Goal: Check status: Check status

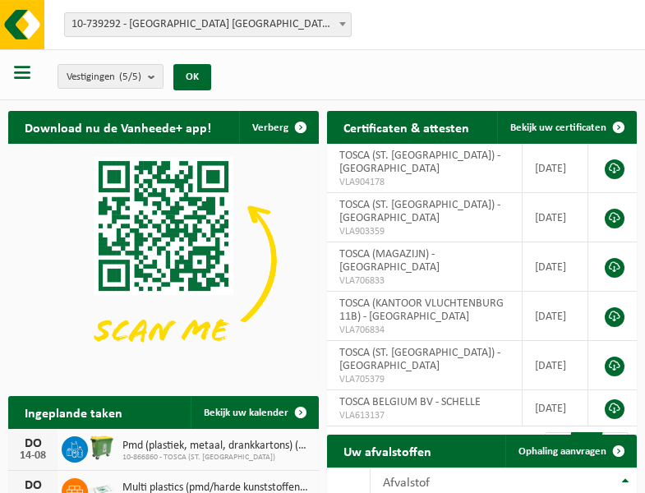
click at [343, 24] on b at bounding box center [342, 24] width 7 height 4
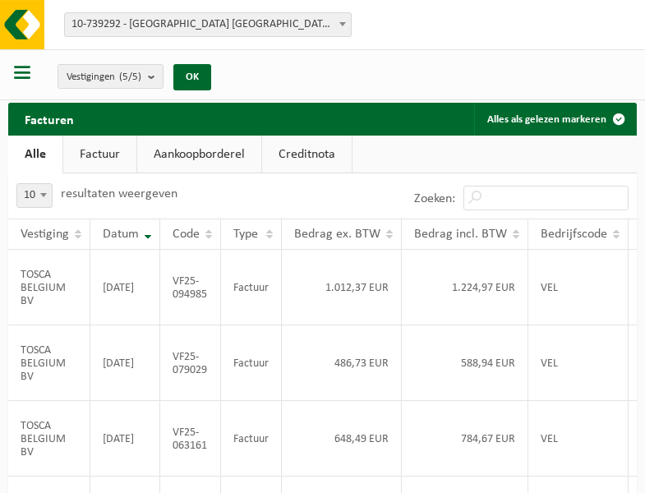
click at [343, 24] on b at bounding box center [342, 24] width 7 height 4
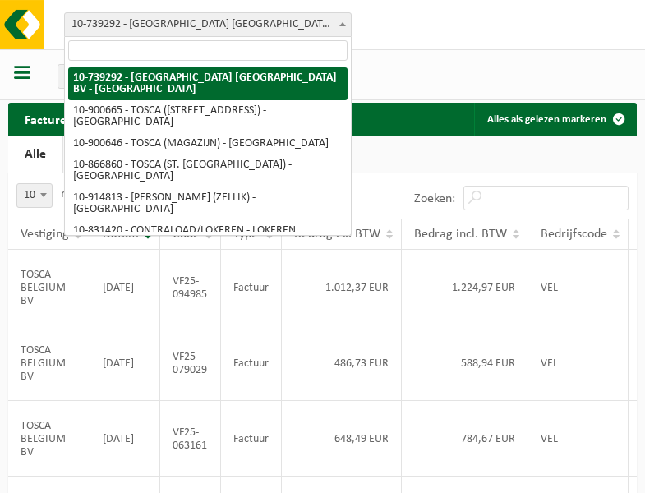
select select "119212"
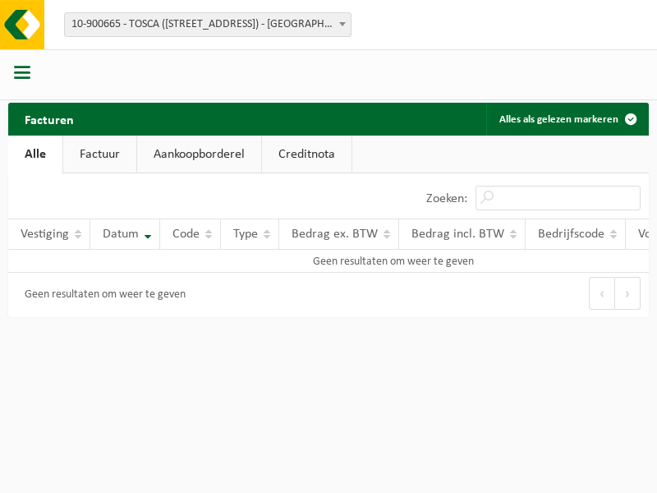
click at [343, 24] on b at bounding box center [342, 24] width 7 height 4
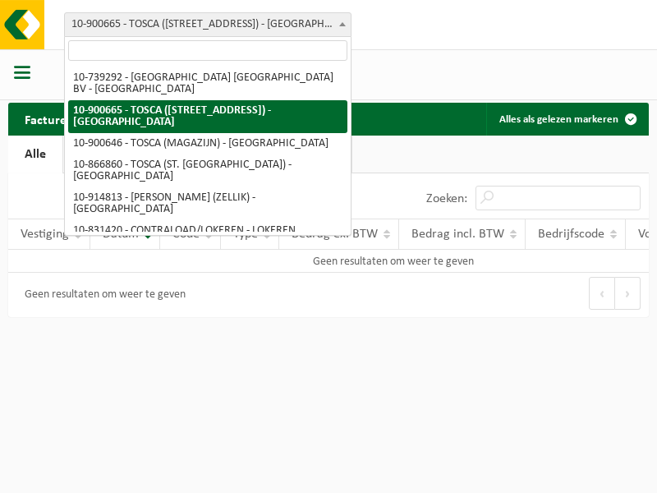
select select "119209"
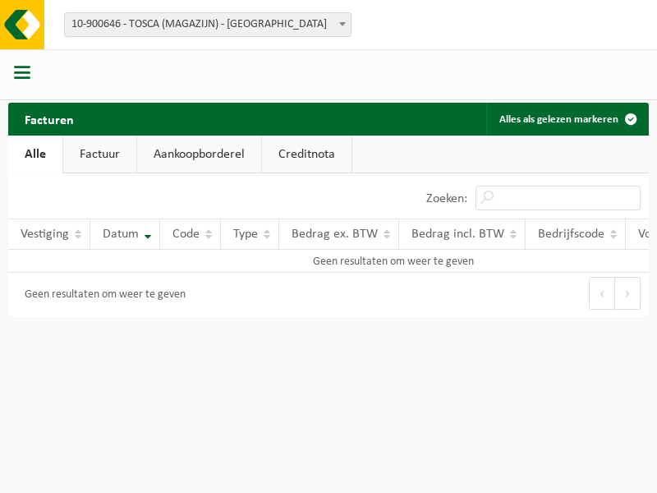
click at [343, 24] on b at bounding box center [342, 24] width 7 height 4
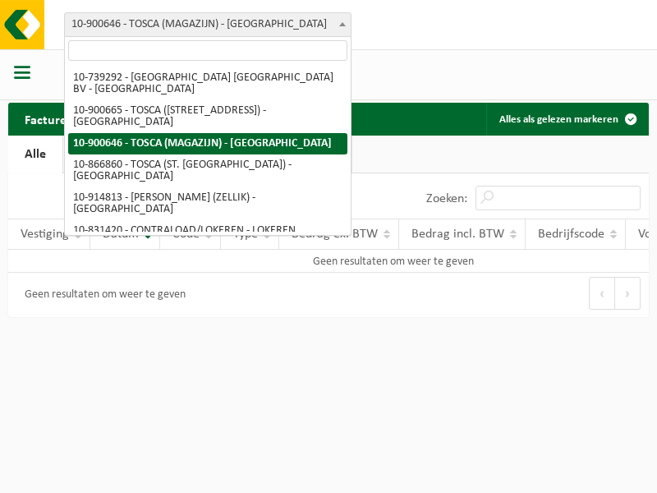
select select "103057"
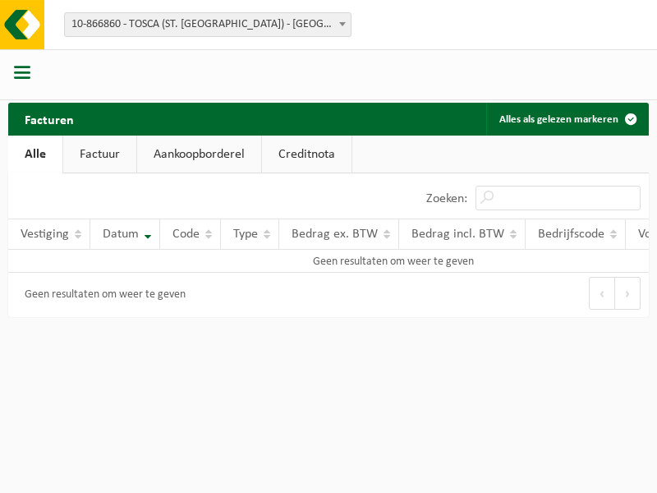
click at [343, 24] on b at bounding box center [342, 24] width 7 height 4
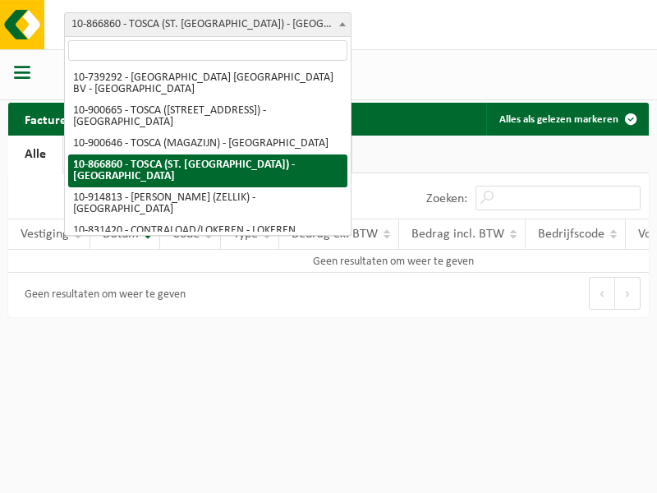
select select "126716"
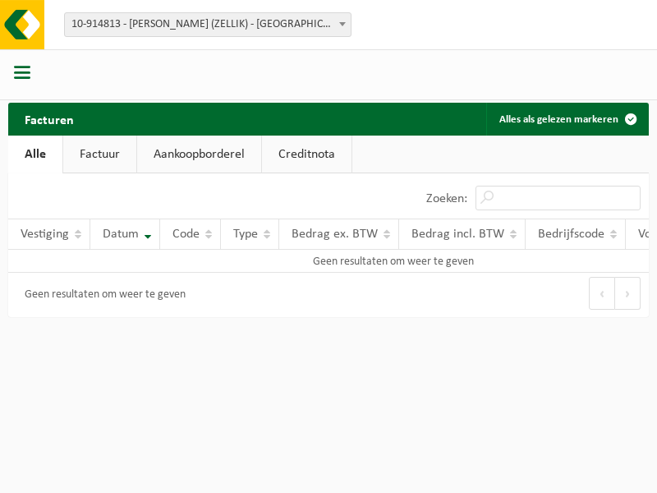
click at [343, 24] on b at bounding box center [342, 24] width 7 height 4
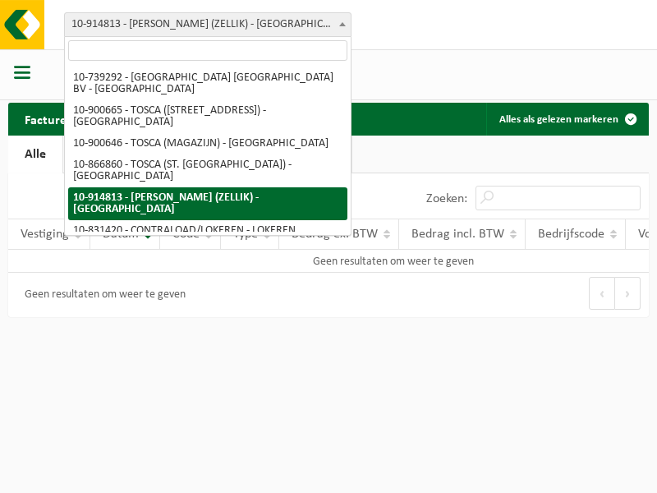
select select "88625"
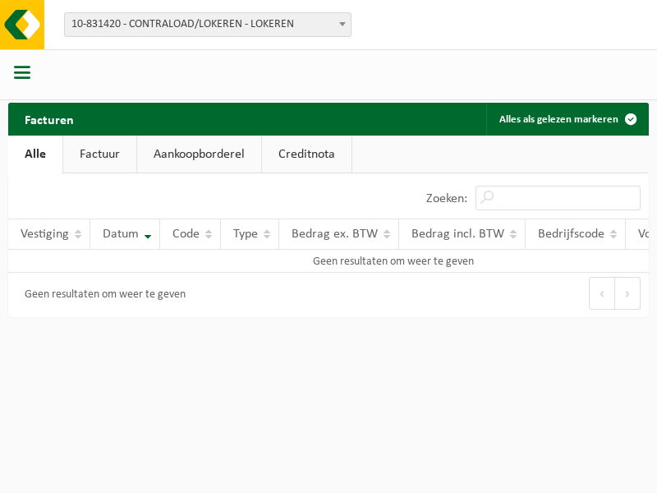
click at [343, 24] on b at bounding box center [342, 24] width 7 height 4
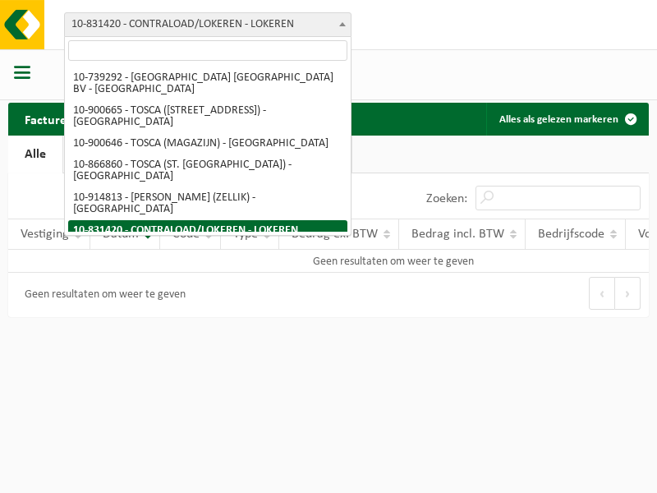
select select "99558"
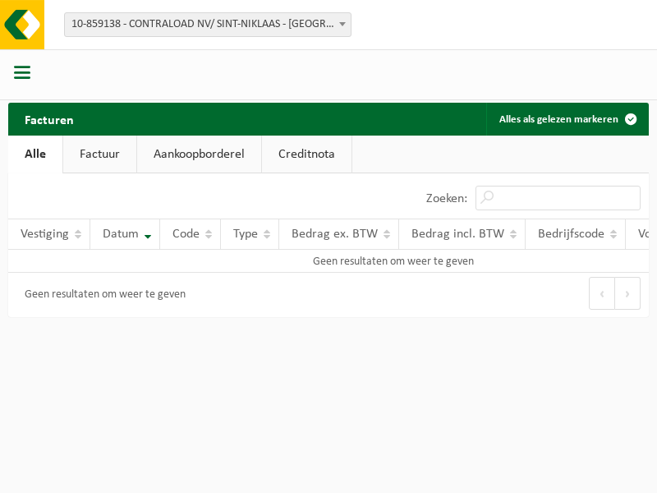
click at [343, 24] on b at bounding box center [342, 24] width 7 height 4
